Goal: Entertainment & Leisure: Consume media (video, audio)

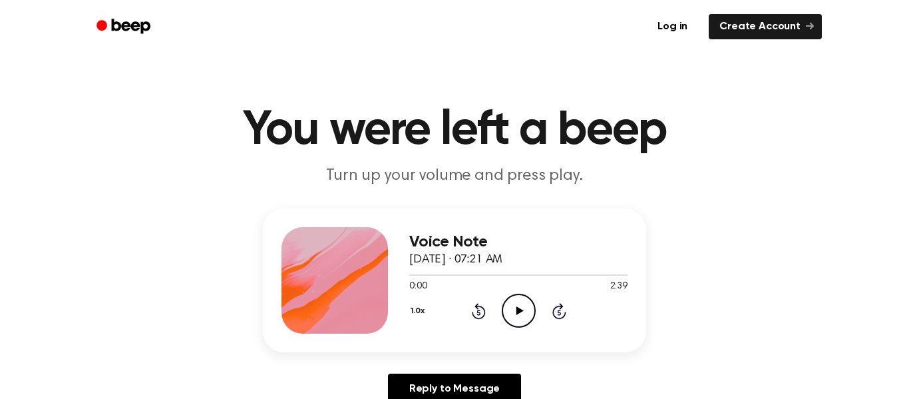
click at [521, 311] on icon at bounding box center [519, 310] width 7 height 9
click at [510, 301] on icon "Play Audio" at bounding box center [519, 310] width 34 height 34
click at [417, 309] on button "1.0x" at bounding box center [419, 310] width 20 height 23
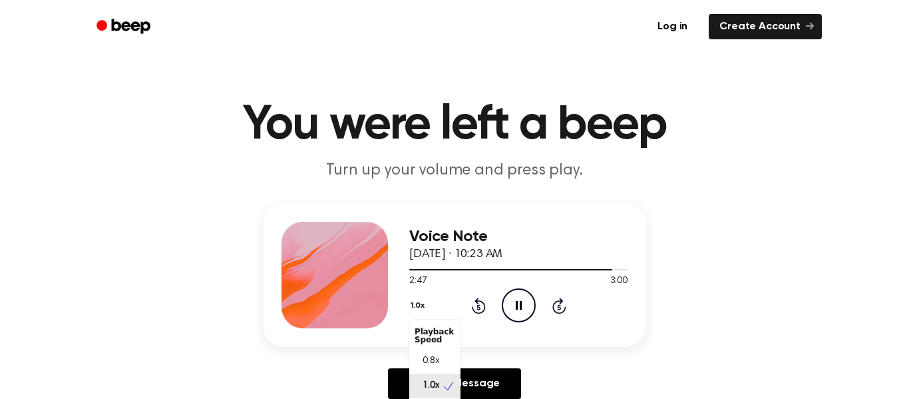
scroll to position [30, 0]
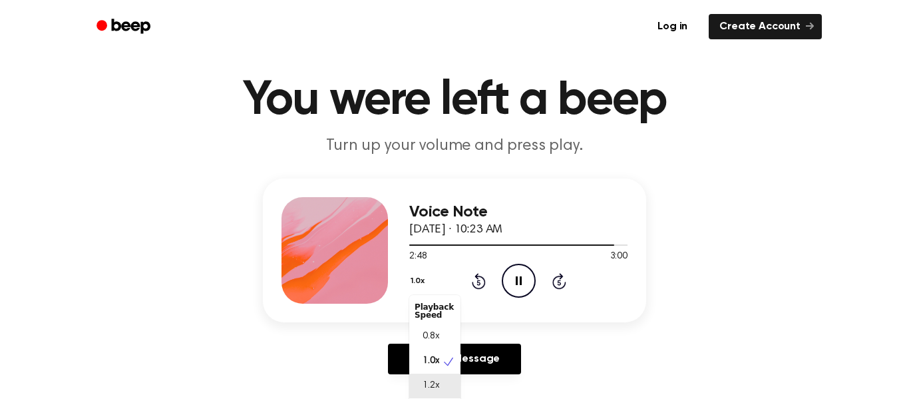
click at [432, 382] on span "1.2x" at bounding box center [431, 386] width 17 height 14
